Goal: Task Accomplishment & Management: Manage account settings

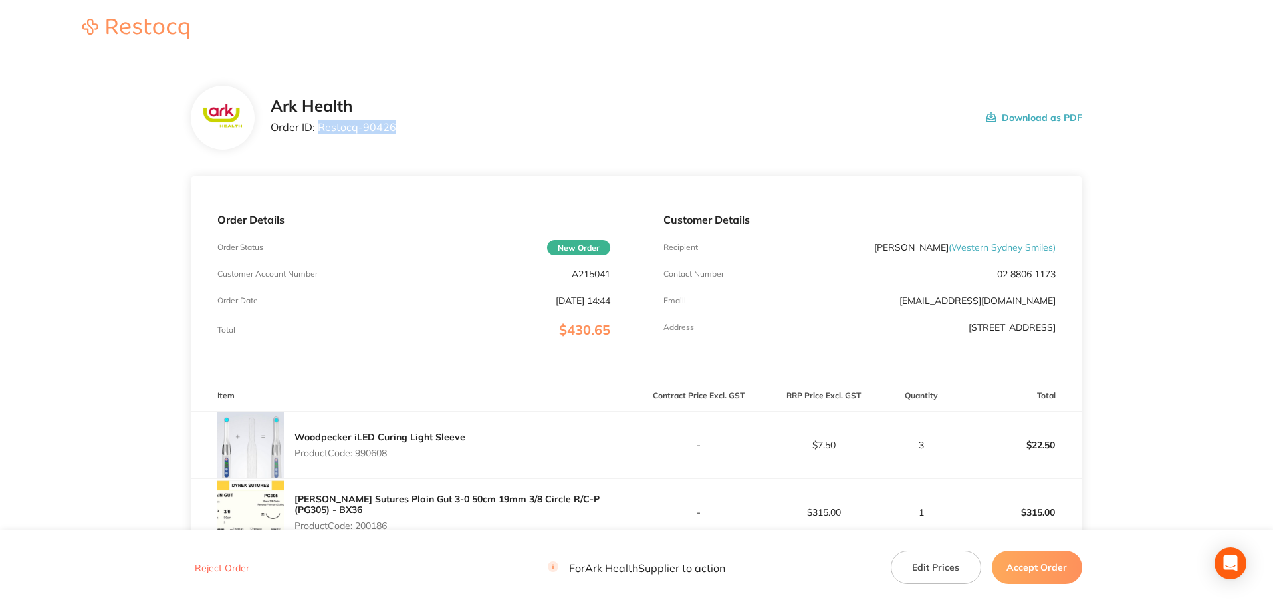
drag, startPoint x: 412, startPoint y: 127, endPoint x: 325, endPoint y: 127, distance: 87.1
click at [321, 127] on div "Ark Health Order ID: Restocq- 90426 Download as PDF" at bounding box center [677, 117] width 812 height 41
drag, startPoint x: 328, startPoint y: 127, endPoint x: 320, endPoint y: 130, distance: 8.0
click at [320, 130] on p "Order ID: Restocq- 90426" at bounding box center [334, 127] width 126 height 12
drag, startPoint x: 318, startPoint y: 128, endPoint x: 390, endPoint y: 129, distance: 71.8
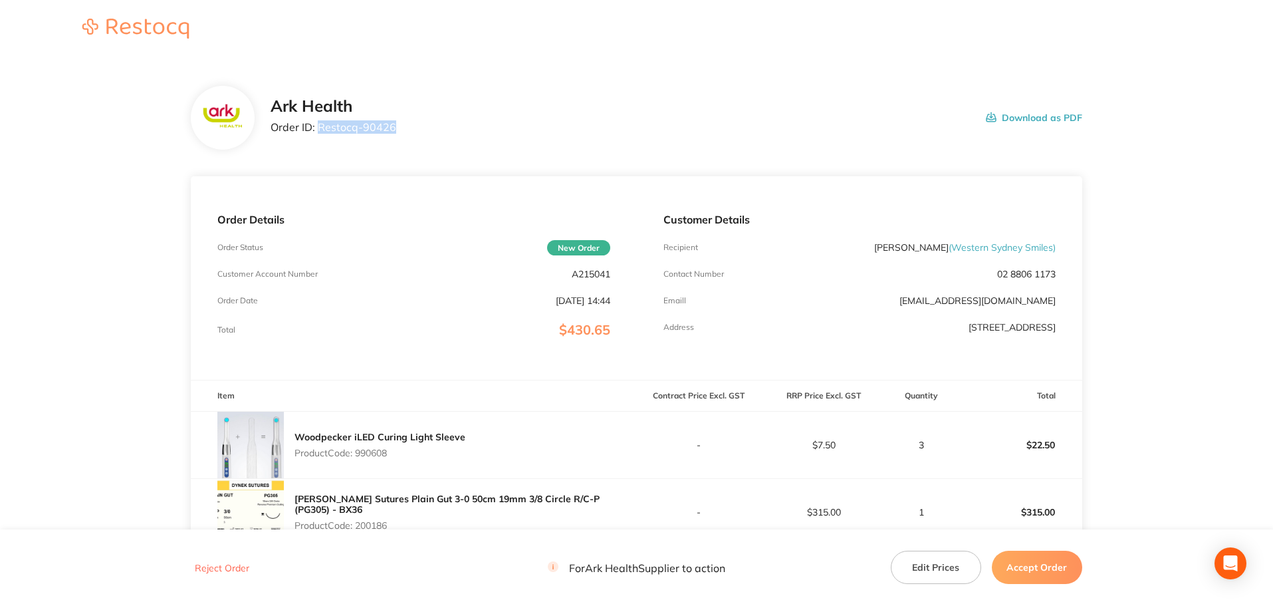
click at [392, 129] on p "Order ID: Restocq- 90426" at bounding box center [334, 127] width 126 height 12
copy p "Restocq- 90426"
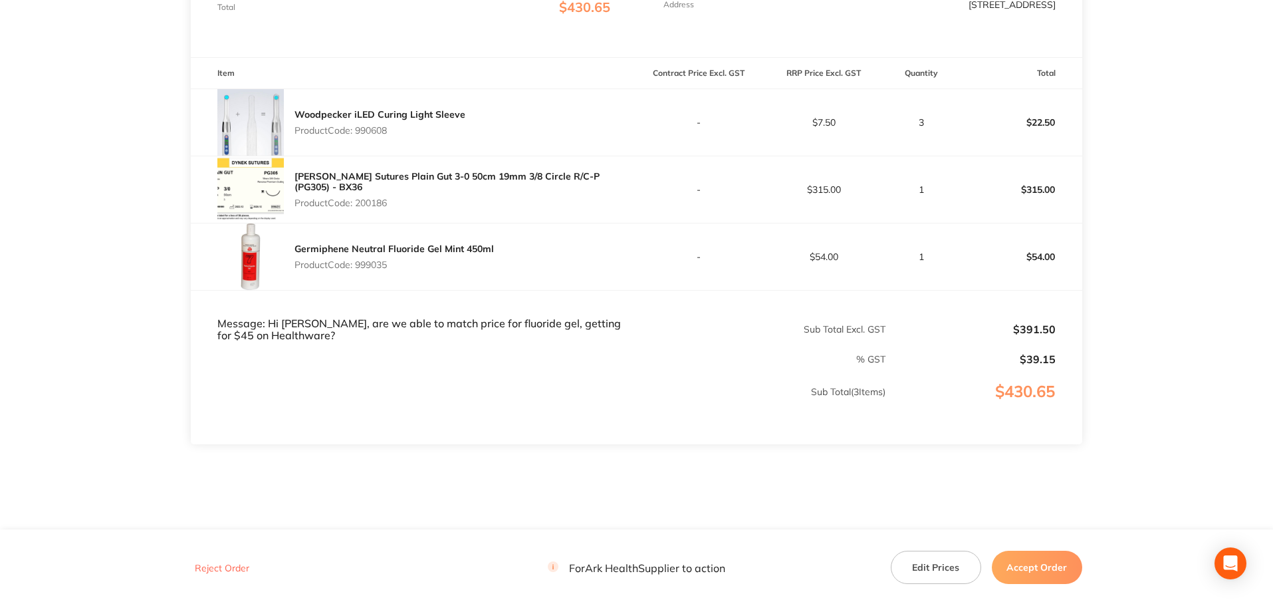
scroll to position [332, 0]
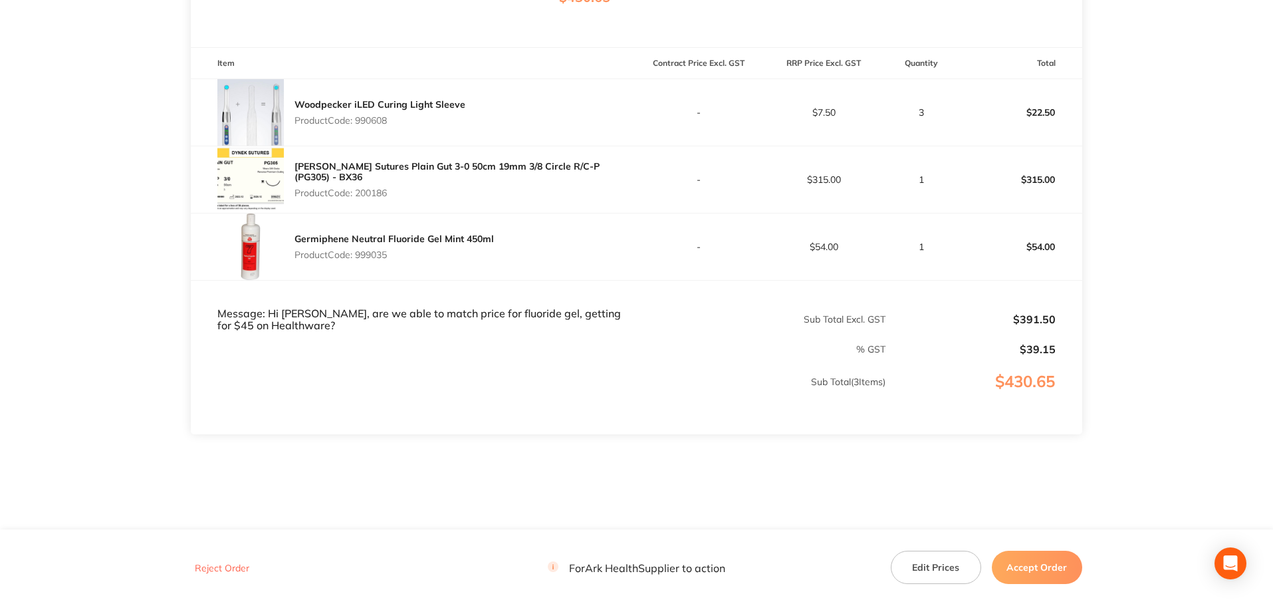
click at [1031, 565] on button "Accept Order" at bounding box center [1037, 567] width 90 height 33
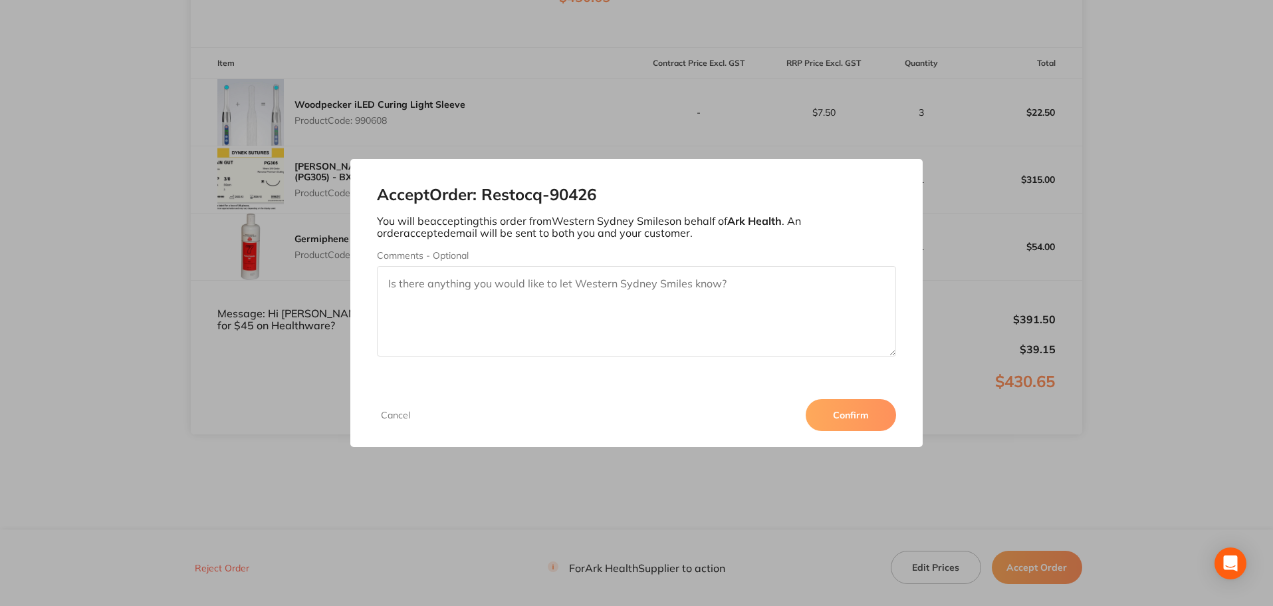
click at [856, 419] on button "Confirm" at bounding box center [851, 415] width 90 height 32
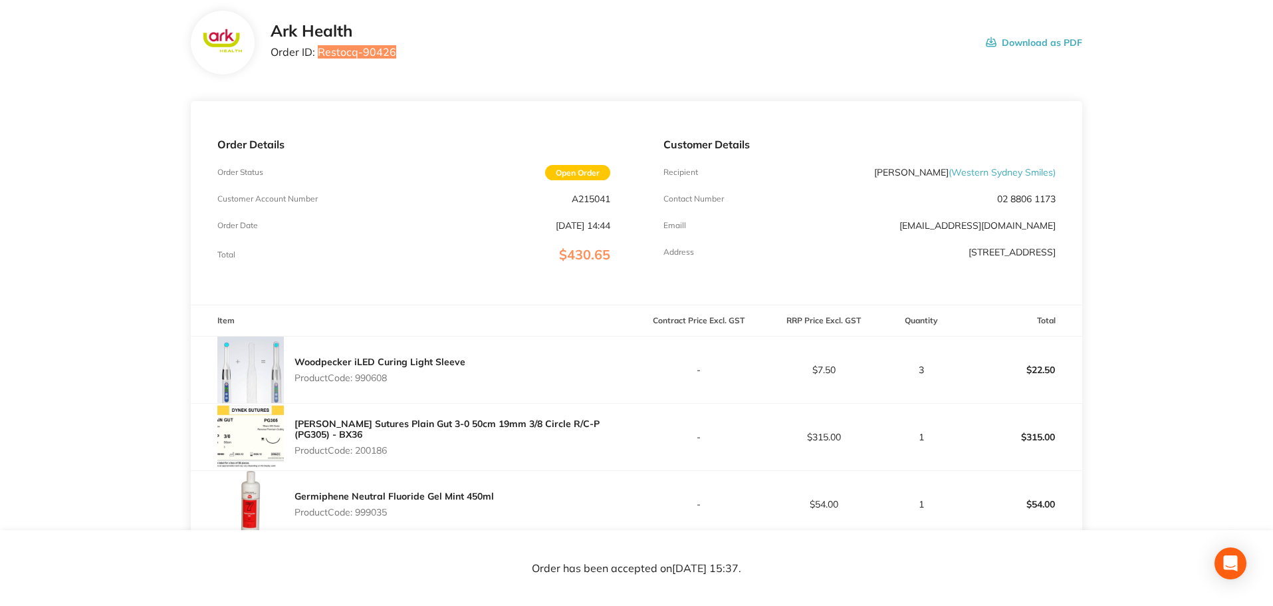
scroll to position [0, 0]
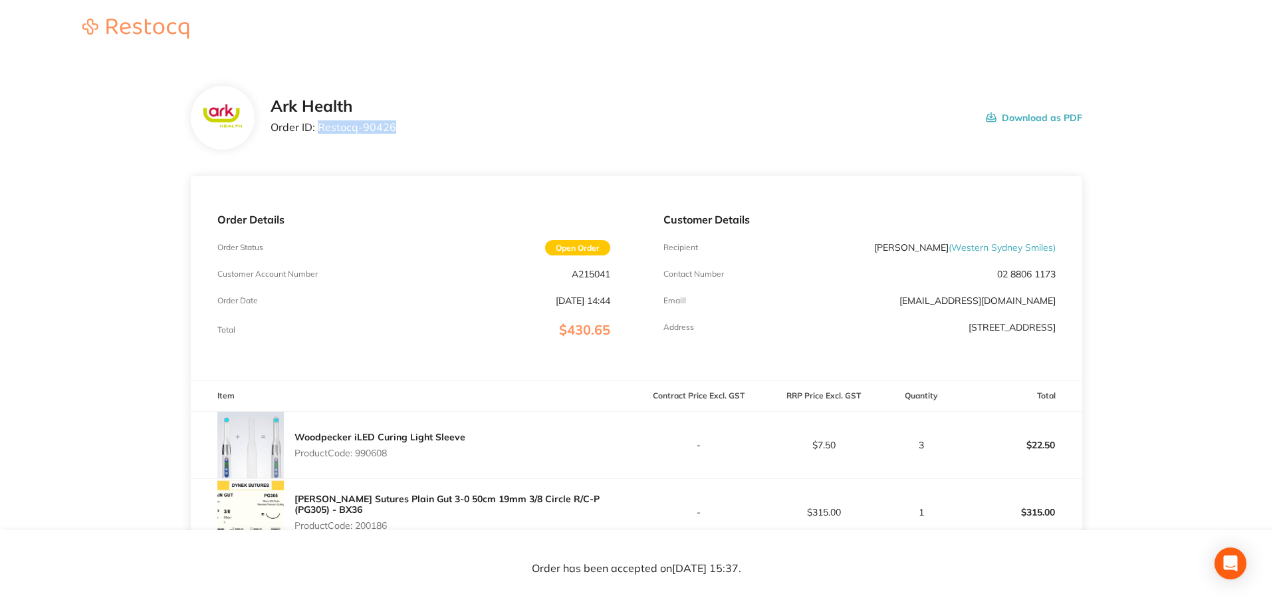
copy p "Restocq- 90426"
click at [1035, 560] on button "Accept Order" at bounding box center [1037, 567] width 90 height 33
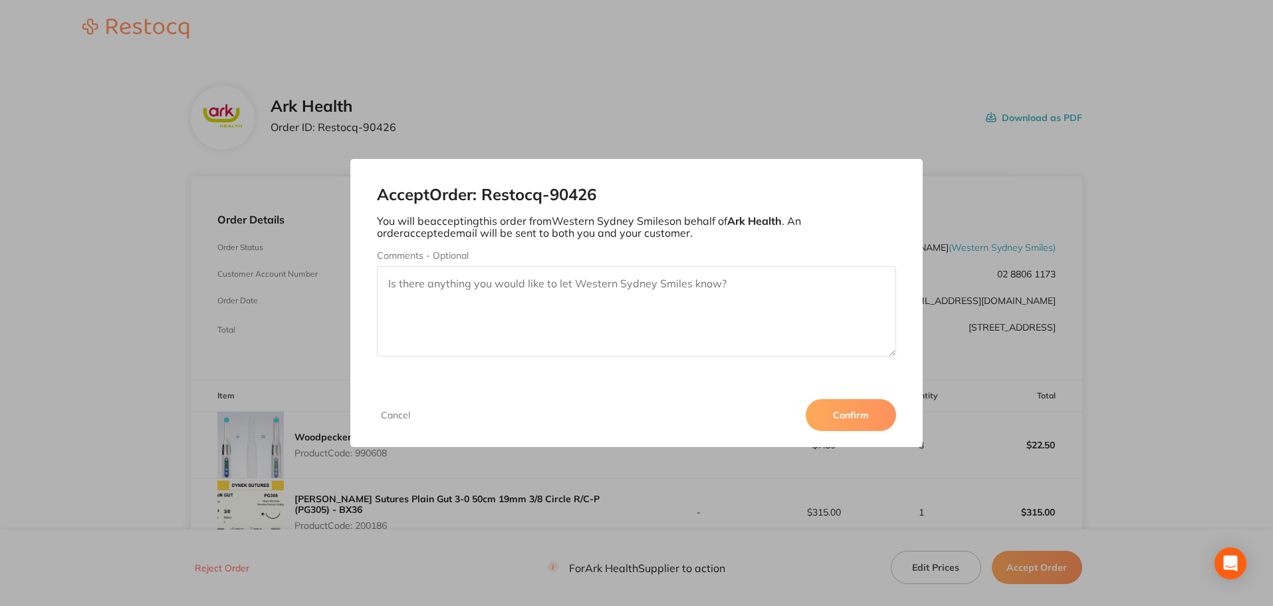
click at [854, 416] on button "Confirm" at bounding box center [851, 415] width 90 height 32
